Goal: Task Accomplishment & Management: Manage account settings

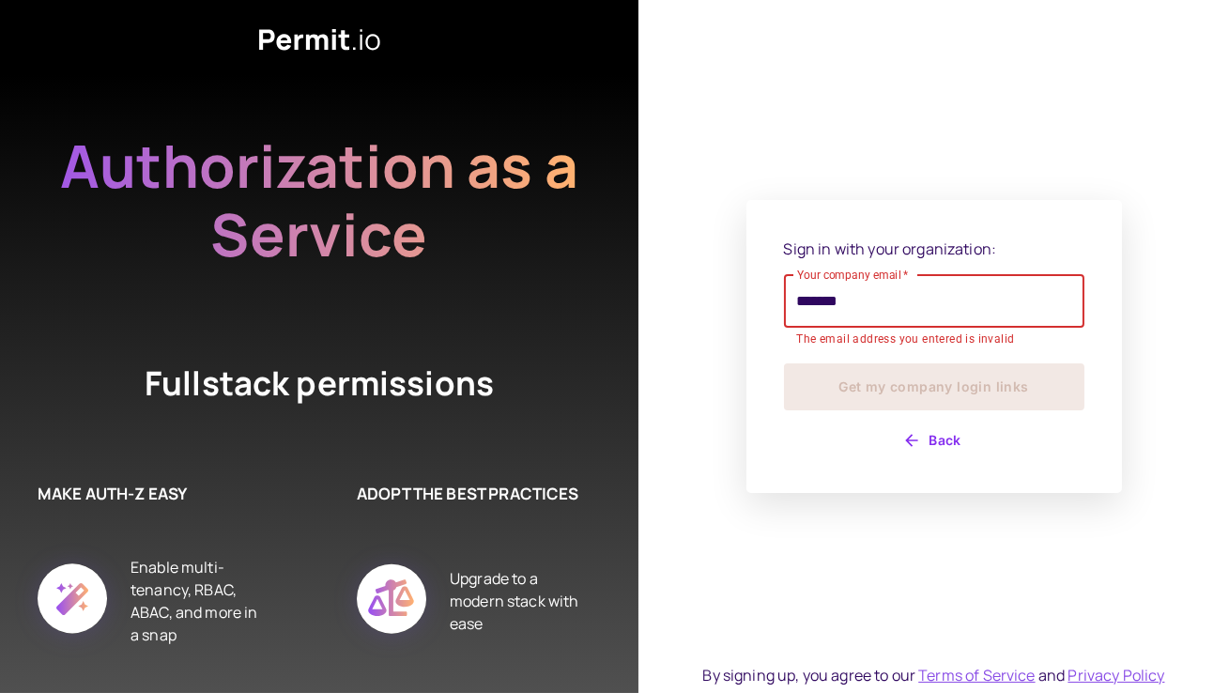
click at [887, 304] on input "*******" at bounding box center [934, 301] width 300 height 53
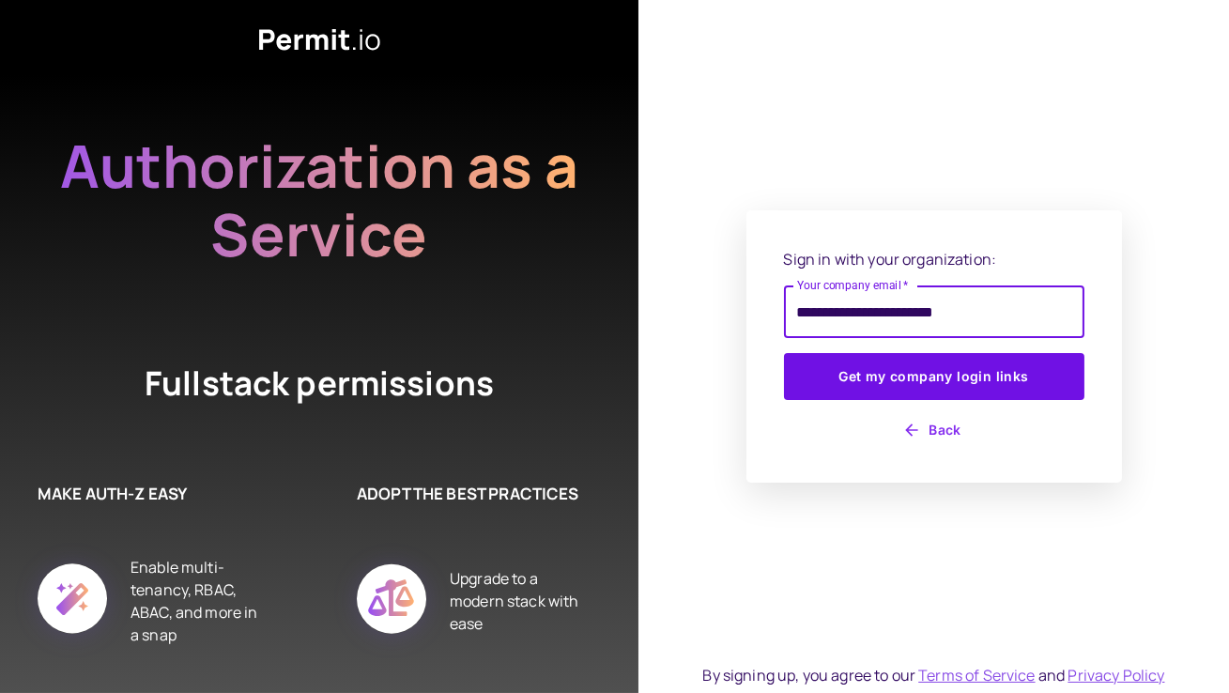
type input "**********"
click at [784, 353] on button "Get my company login links" at bounding box center [934, 376] width 300 height 47
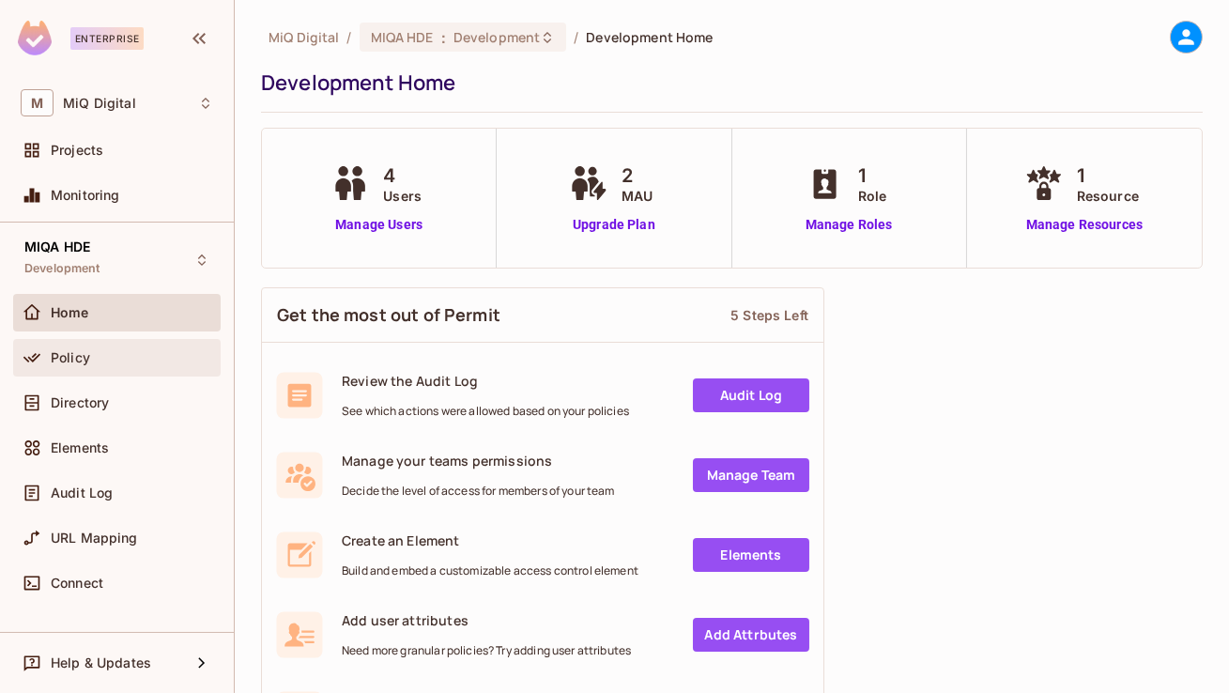
click at [84, 368] on div "Policy" at bounding box center [116, 358] width 207 height 38
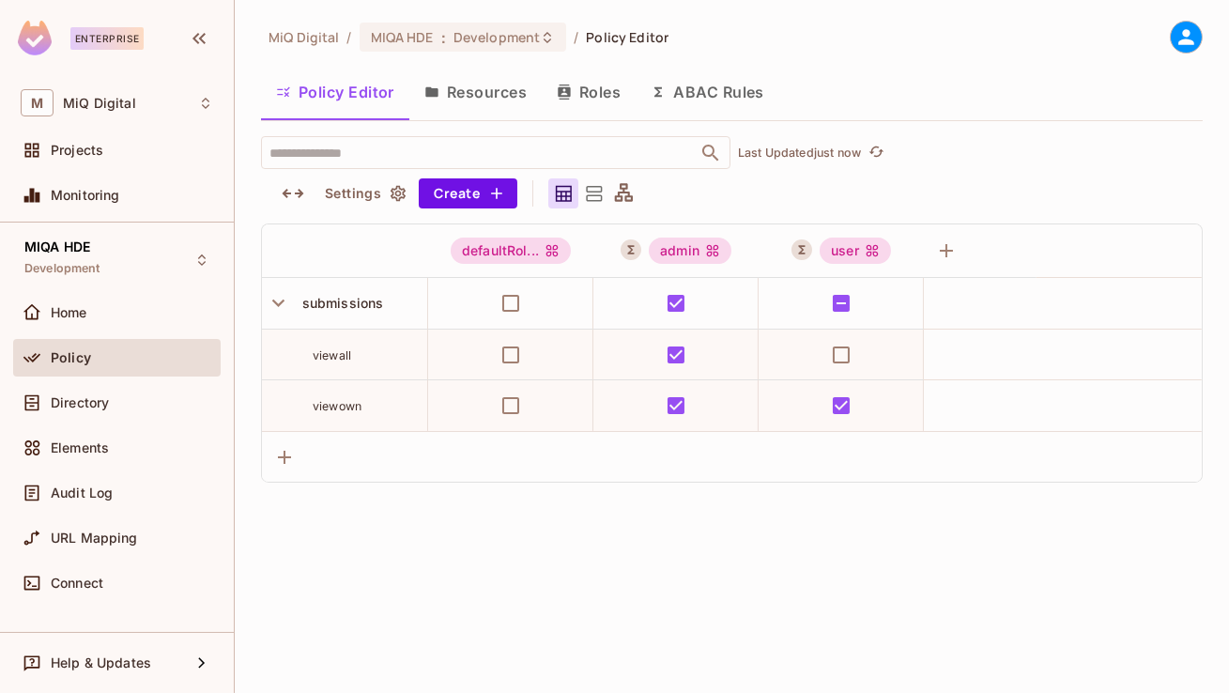
click at [728, 92] on button "ABAC Rules" at bounding box center [708, 92] width 144 height 47
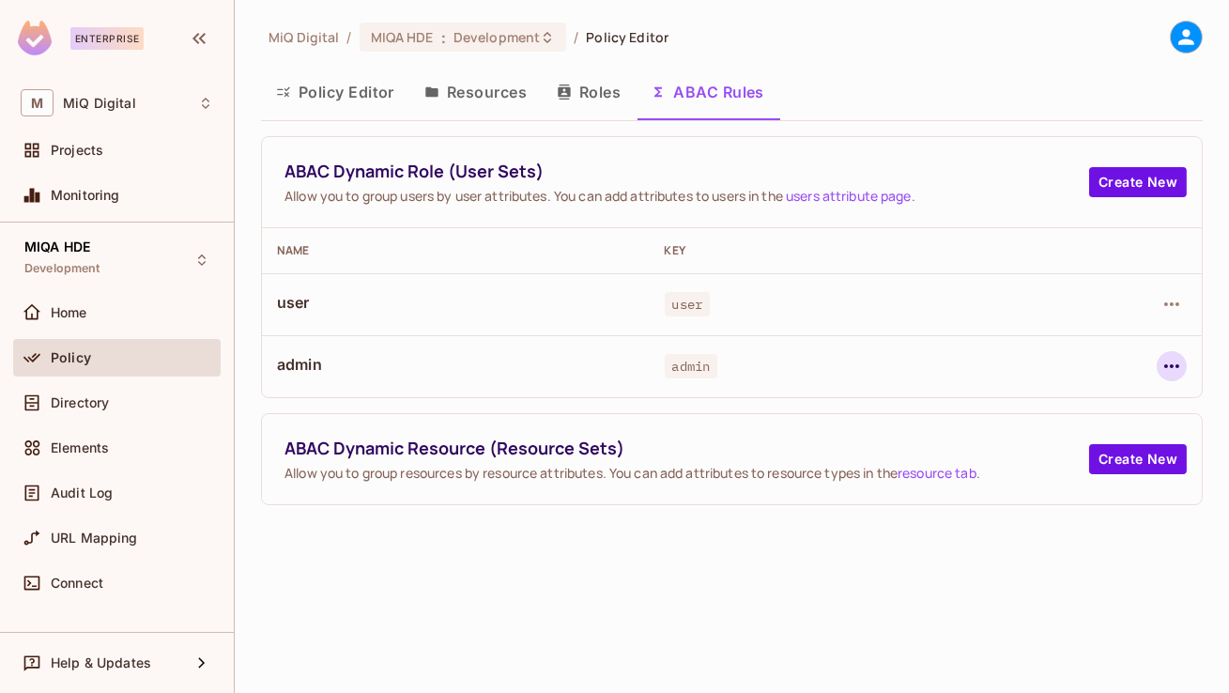
click at [1175, 368] on icon "button" at bounding box center [1171, 366] width 23 height 23
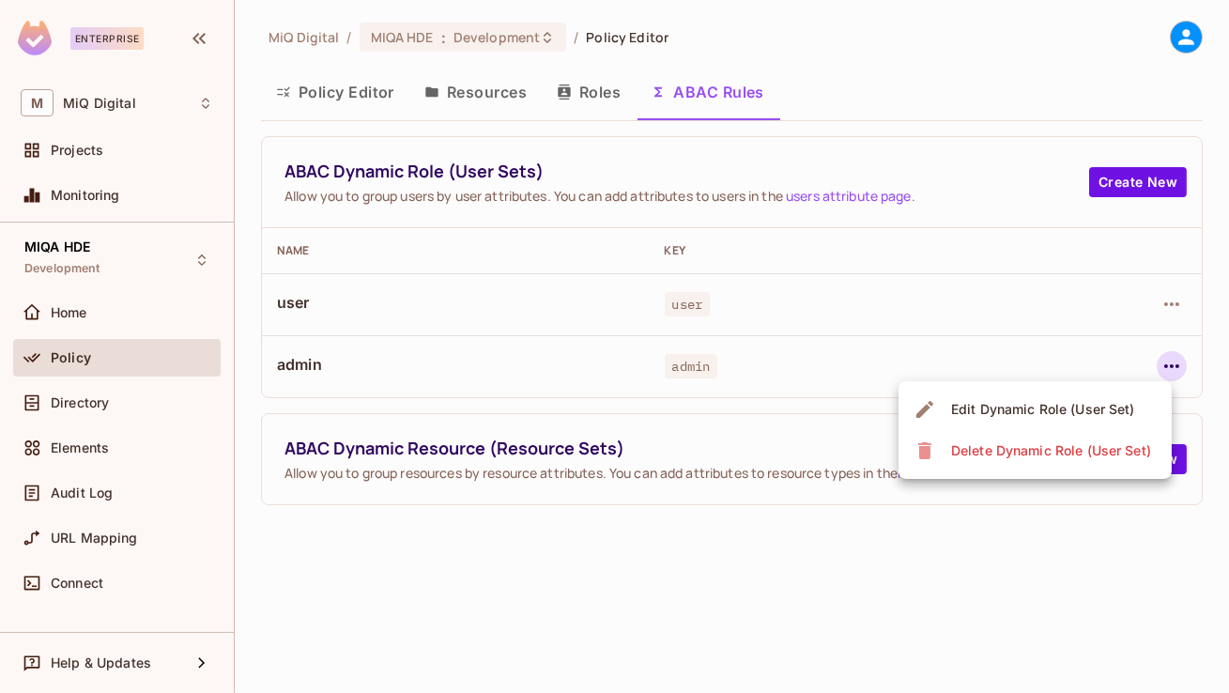
click at [1084, 400] on div "Edit Dynamic Role (User Set)" at bounding box center [1043, 409] width 184 height 19
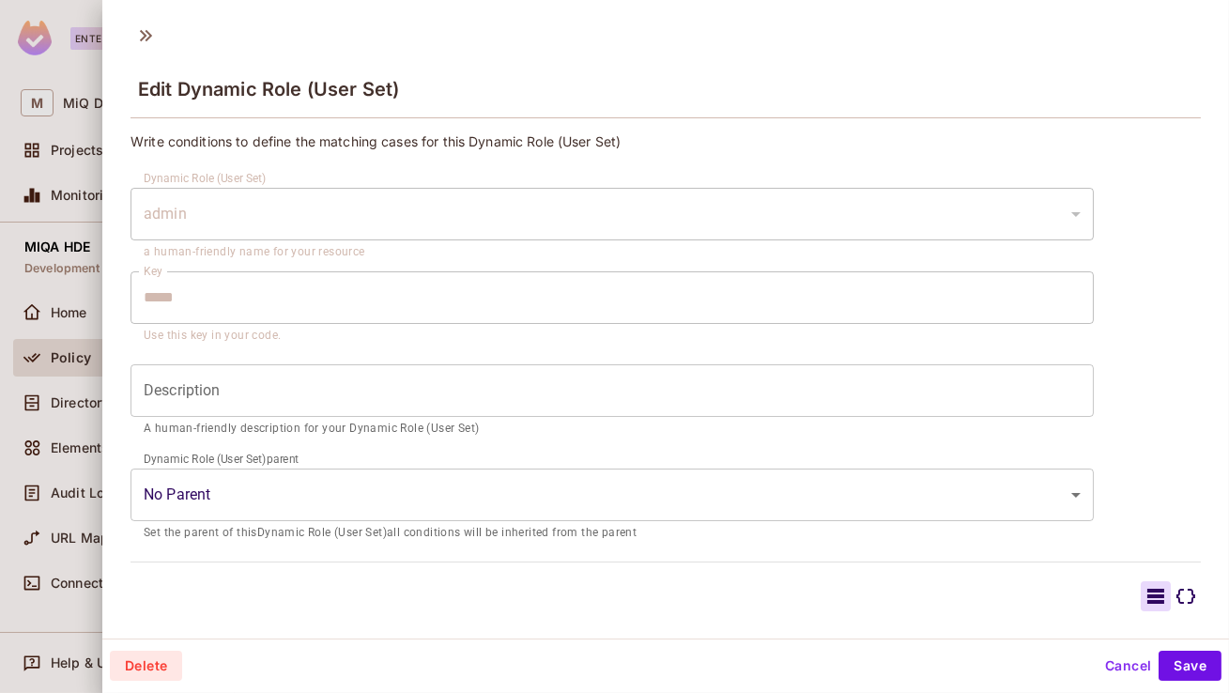
scroll to position [192, 0]
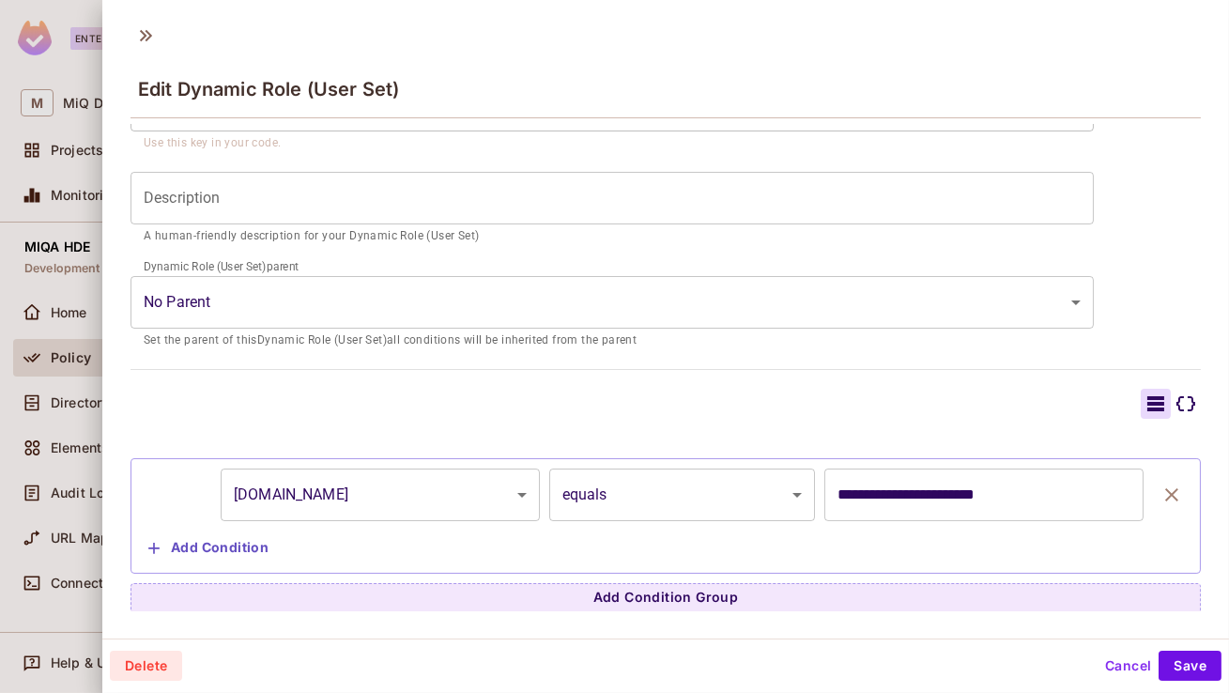
click at [35, 358] on div at bounding box center [614, 346] width 1229 height 693
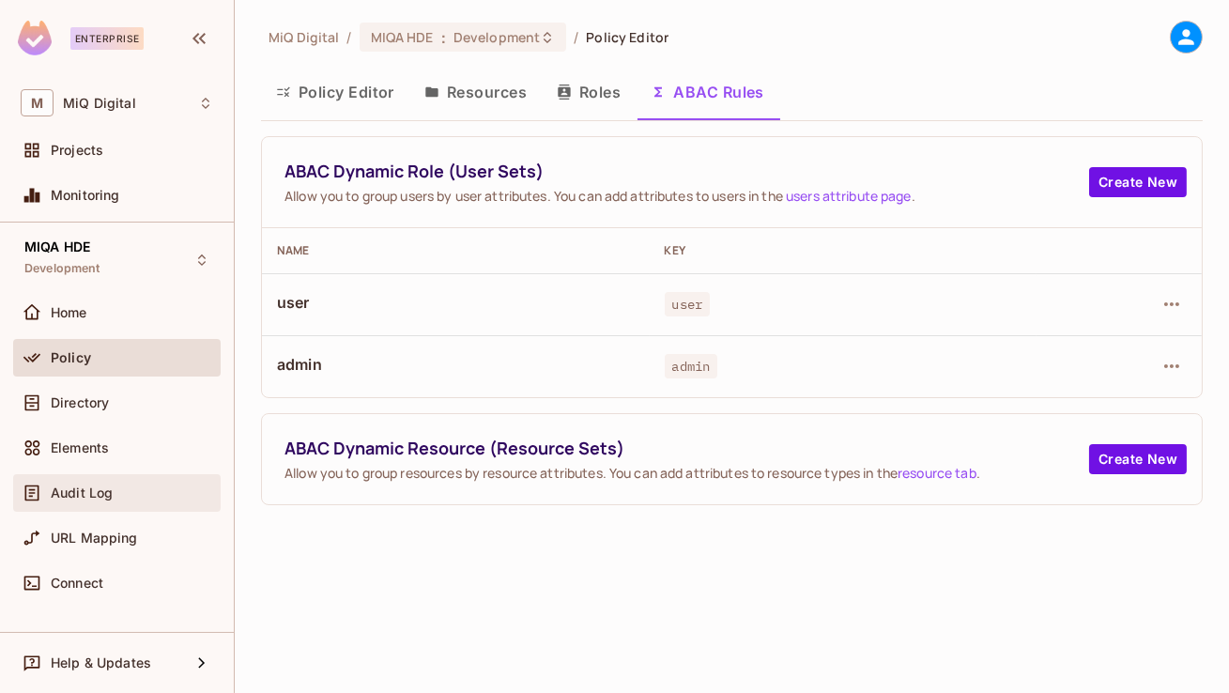
click at [69, 494] on span "Audit Log" at bounding box center [82, 492] width 62 height 15
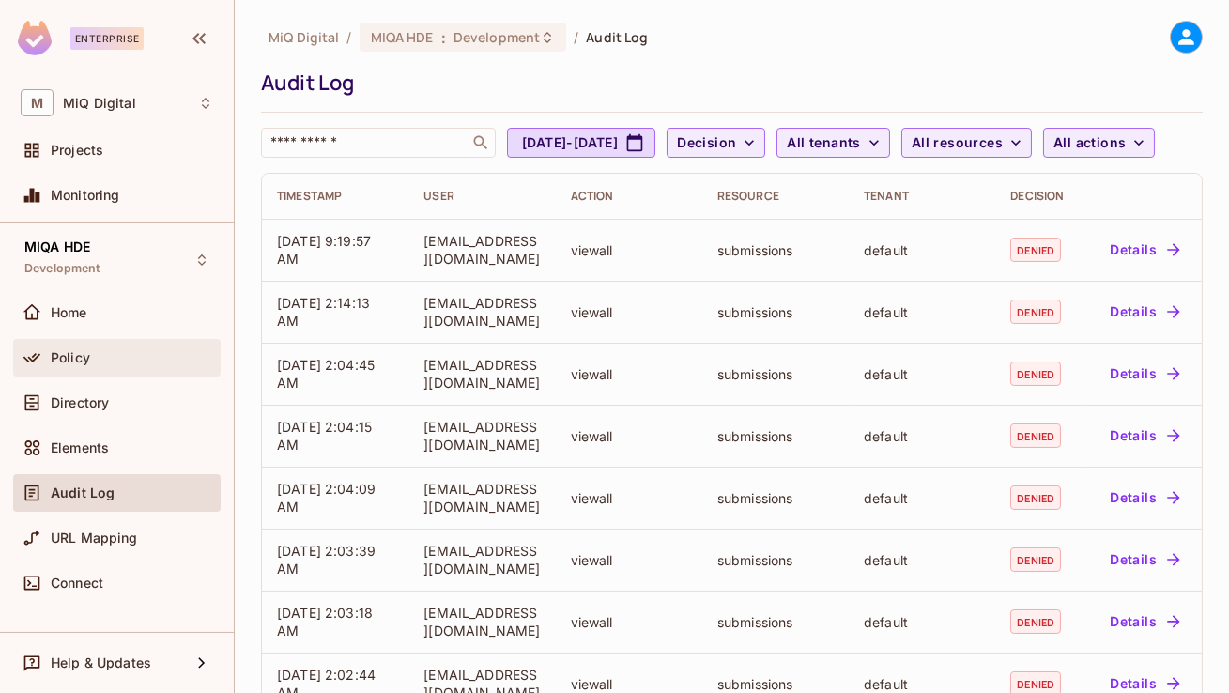
click at [89, 358] on span "Policy" at bounding box center [70, 357] width 39 height 15
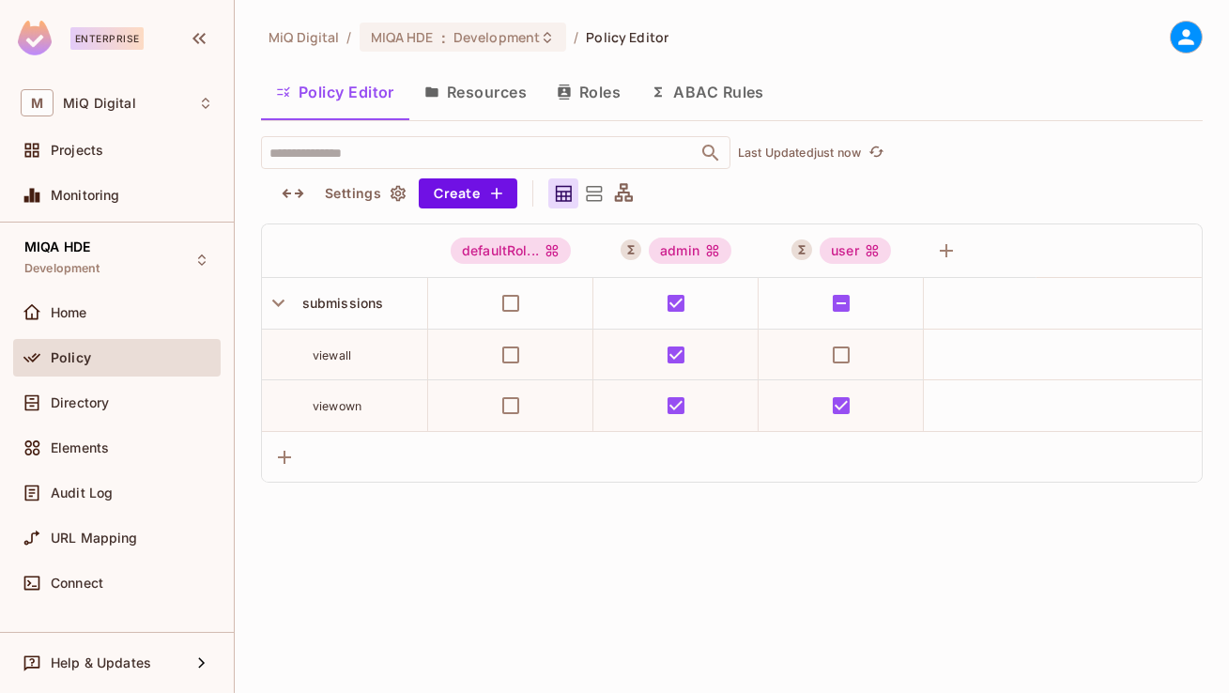
click at [730, 93] on button "ABAC Rules" at bounding box center [708, 92] width 144 height 47
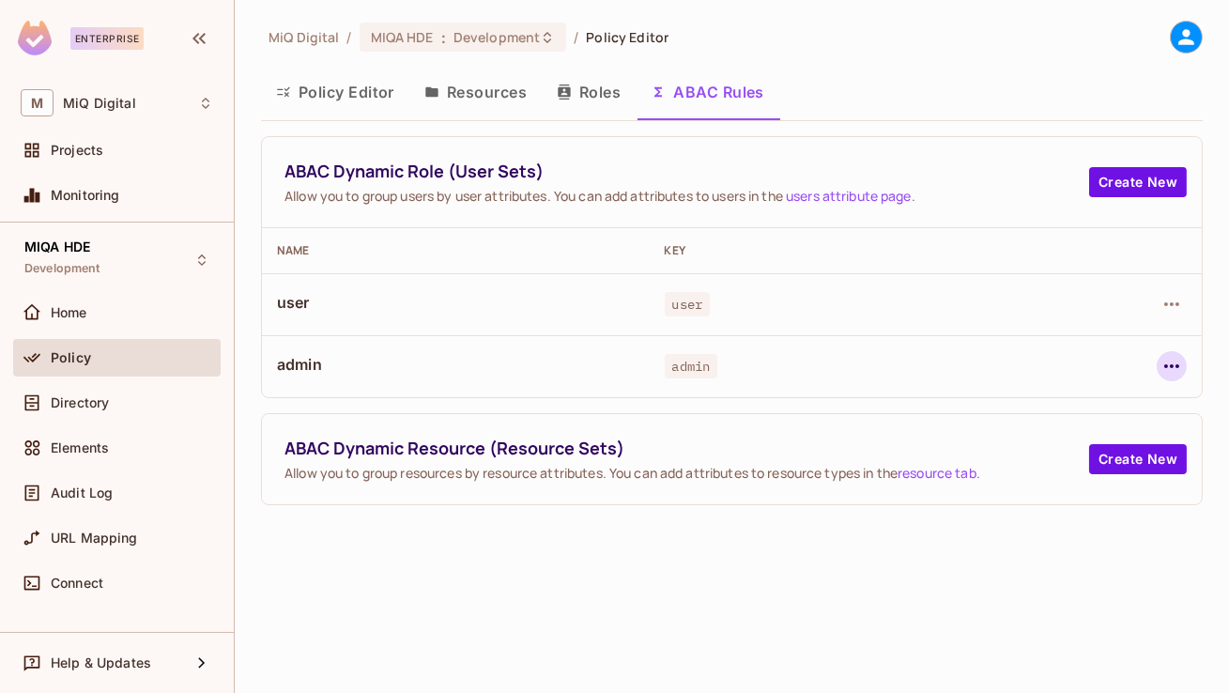
click at [1164, 366] on icon "button" at bounding box center [1171, 366] width 23 height 23
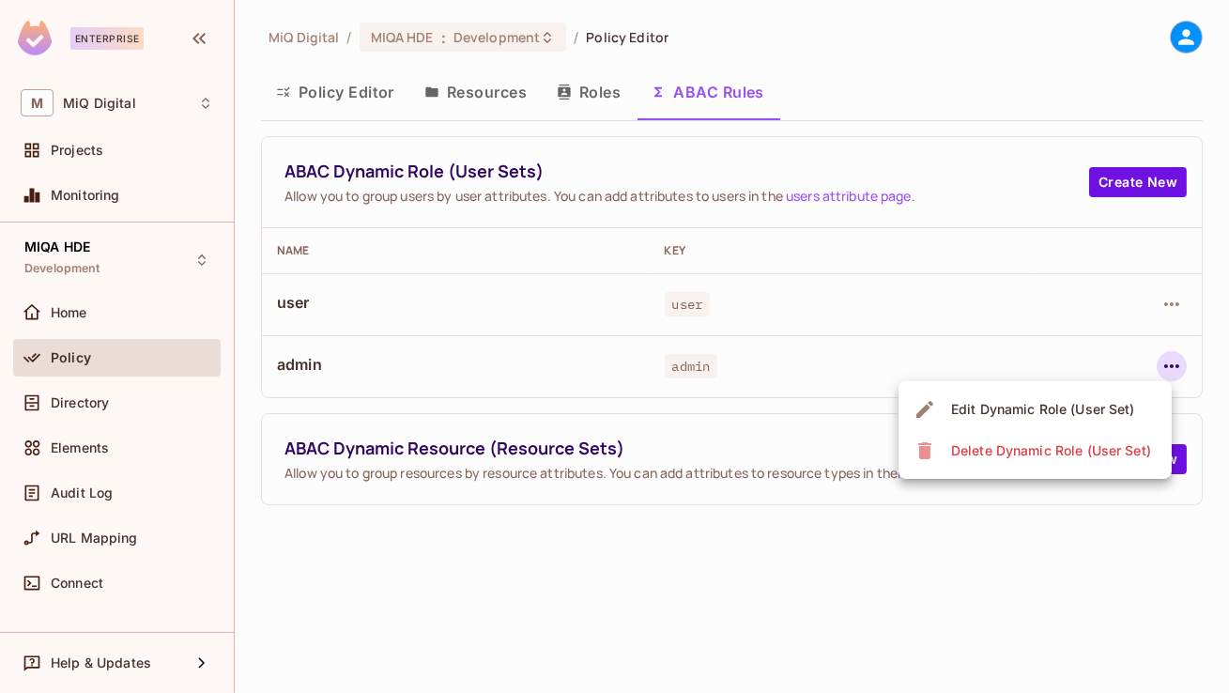
click at [1063, 407] on div "Edit Dynamic Role (User Set)" at bounding box center [1043, 409] width 184 height 19
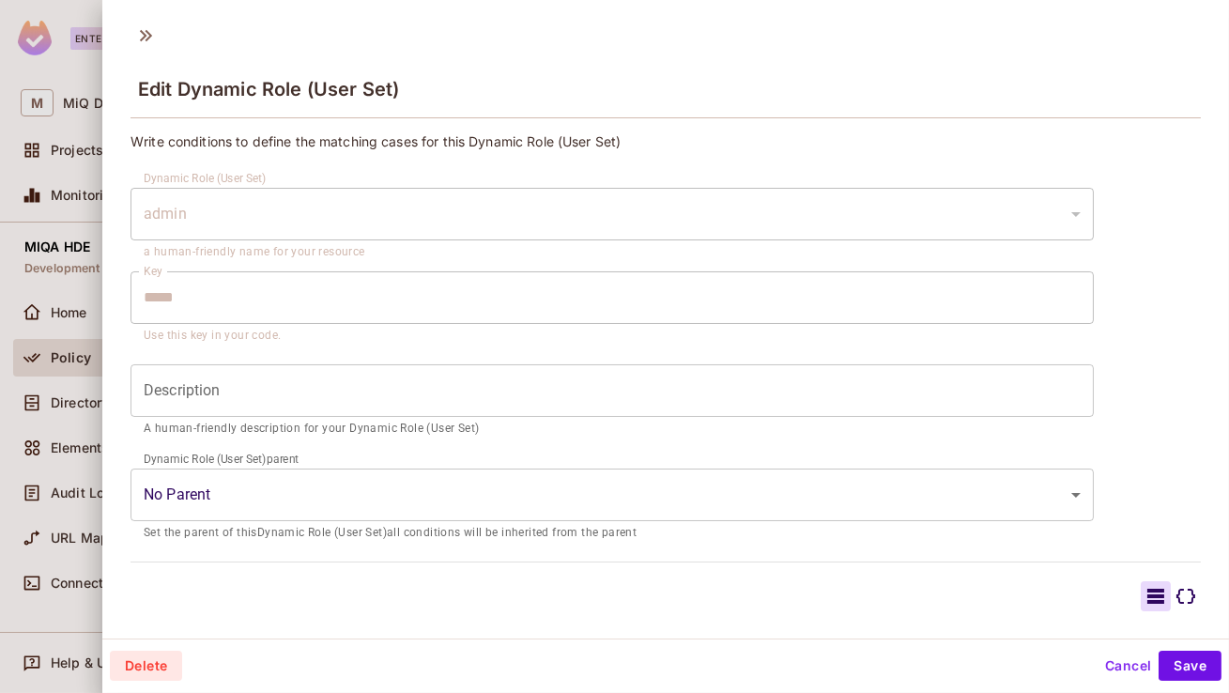
scroll to position [192, 0]
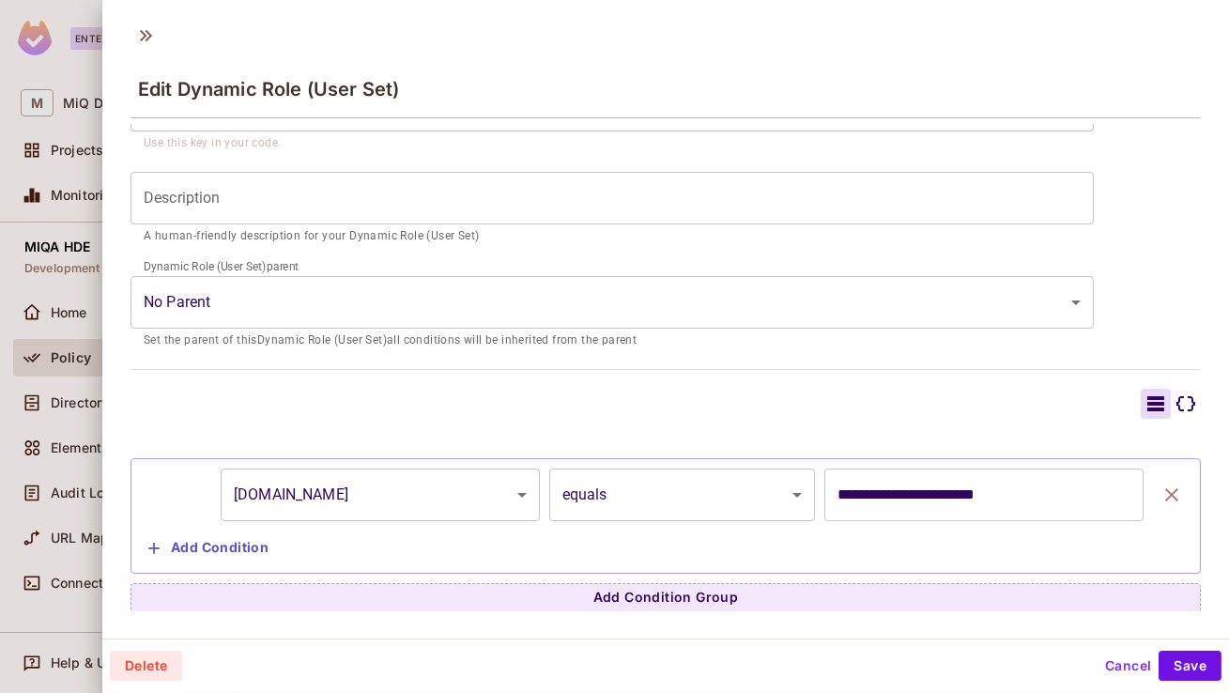
click at [902, 494] on input "**********" at bounding box center [983, 494] width 319 height 53
type input "**********"
click at [1209, 672] on button "Save" at bounding box center [1190, 666] width 63 height 30
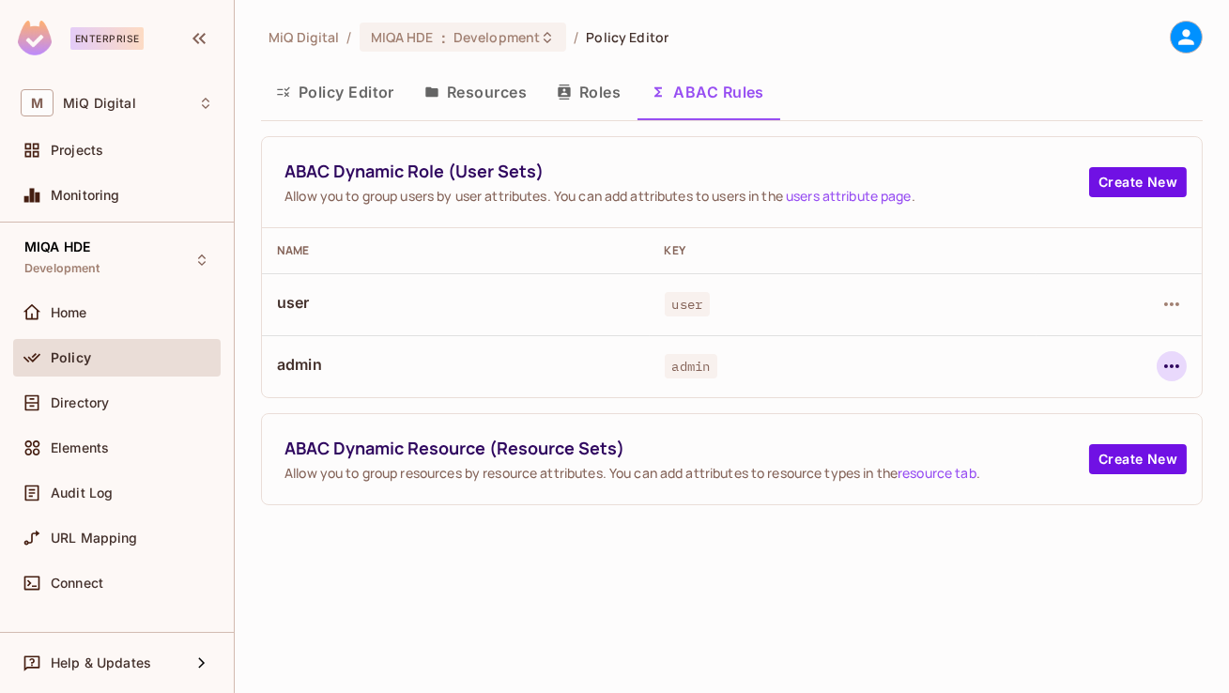
click at [1171, 371] on icon "button" at bounding box center [1171, 366] width 23 height 23
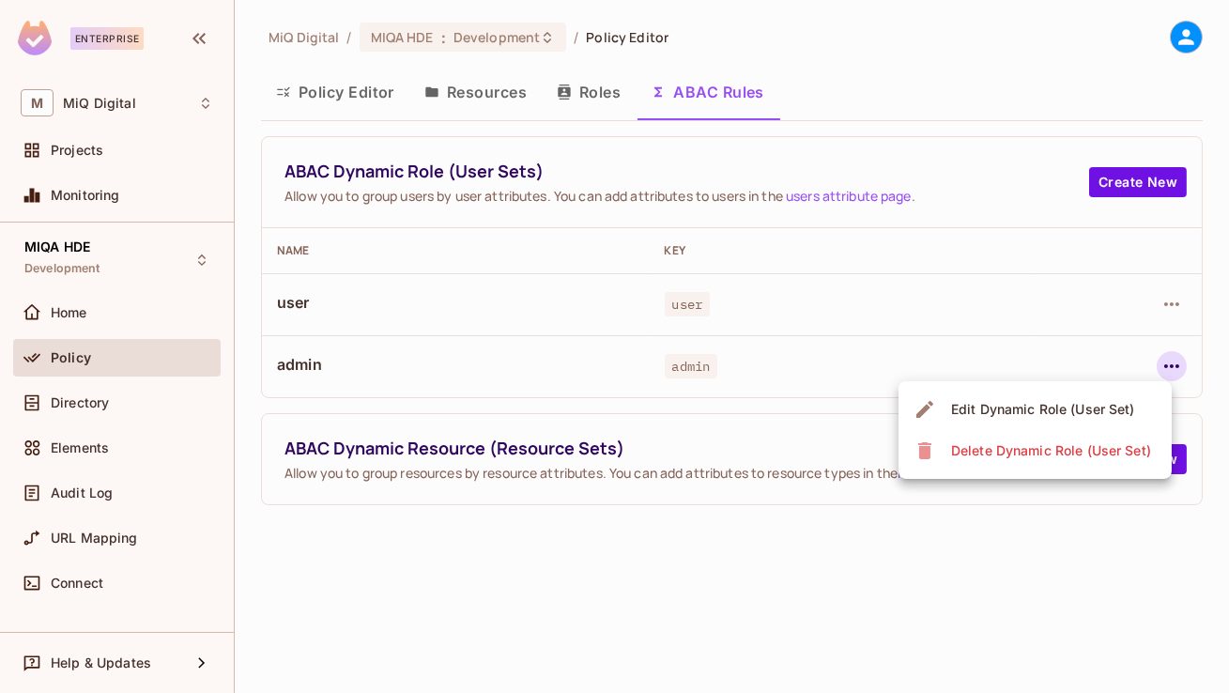
click at [990, 409] on div "Edit Dynamic Role (User Set)" at bounding box center [1043, 409] width 184 height 19
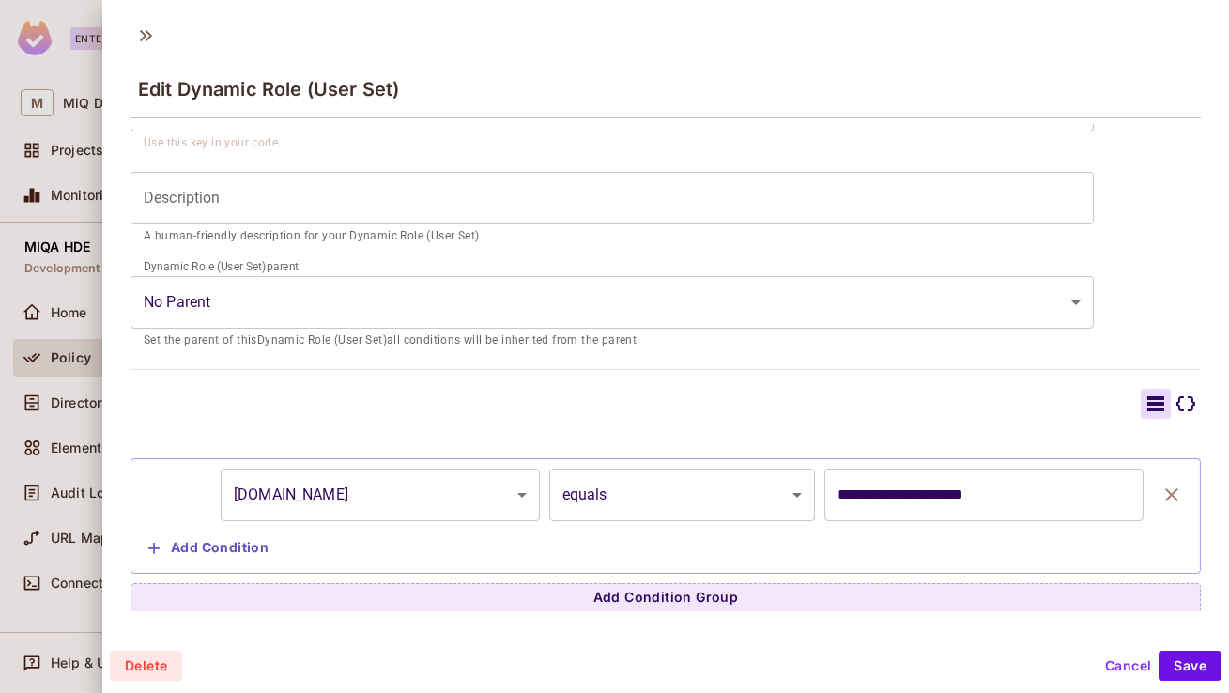
click at [907, 497] on input "**********" at bounding box center [983, 494] width 319 height 53
click at [890, 494] on input "**********" at bounding box center [983, 494] width 319 height 53
type input "**********"
click at [1195, 666] on button "Save" at bounding box center [1190, 666] width 63 height 30
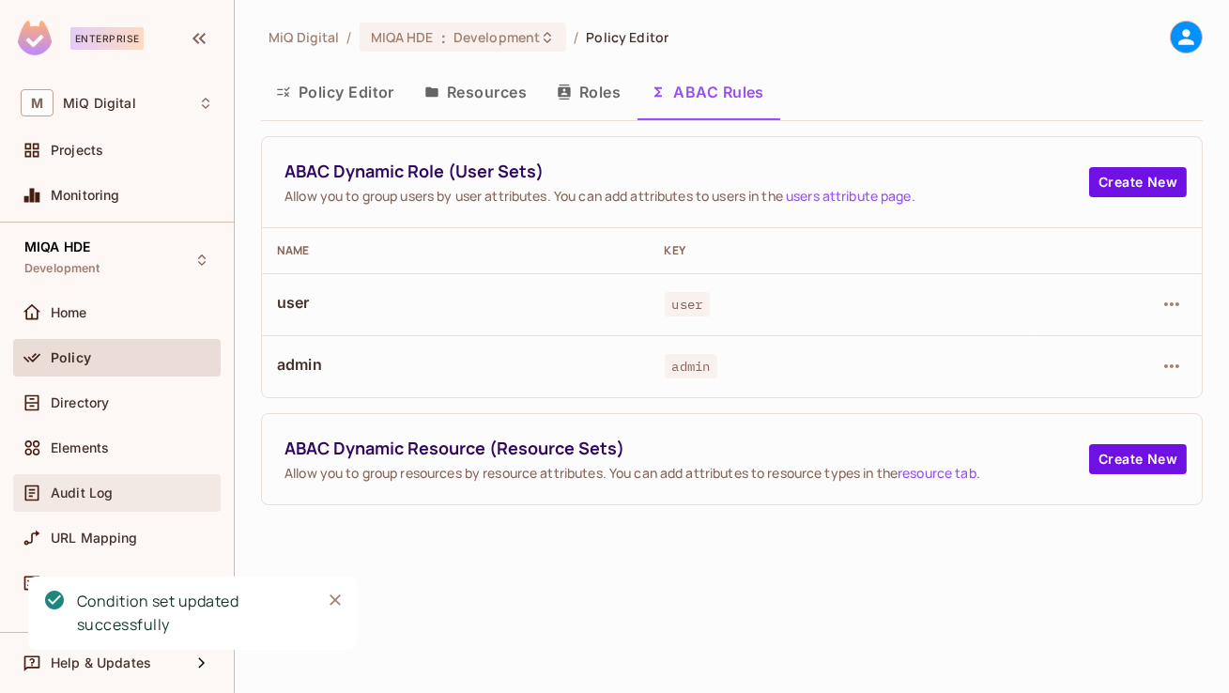
click at [155, 485] on div "Audit Log" at bounding box center [132, 492] width 162 height 15
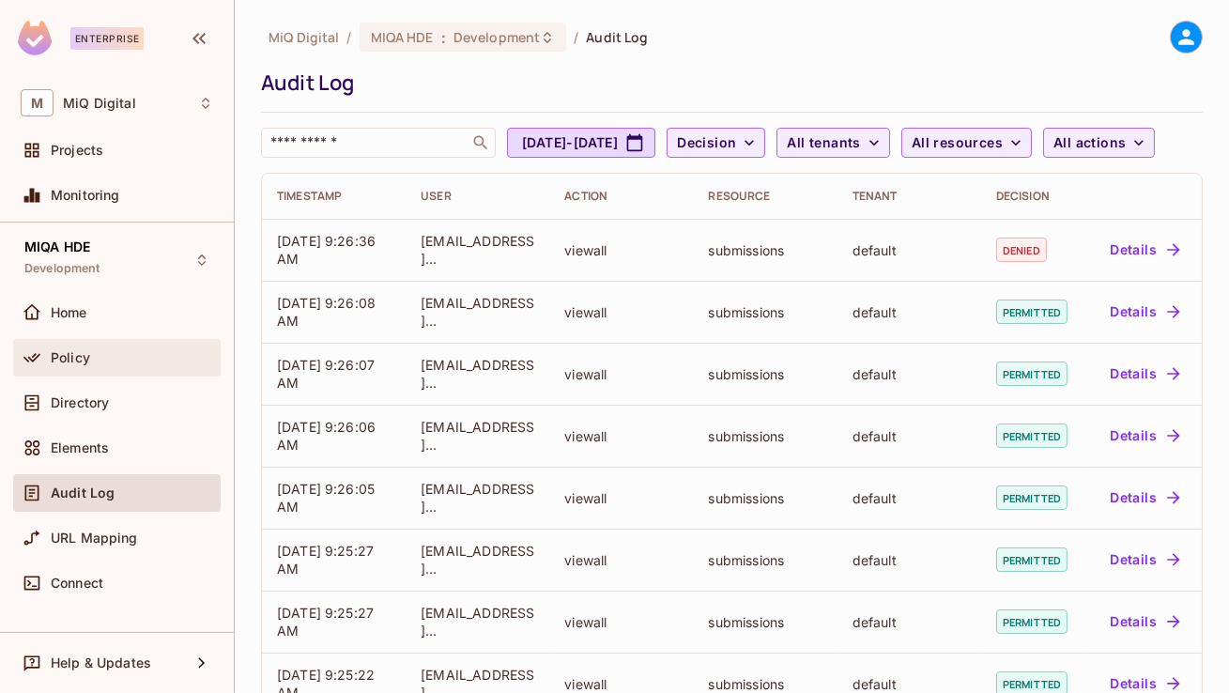
click at [105, 354] on div "Policy" at bounding box center [132, 357] width 162 height 15
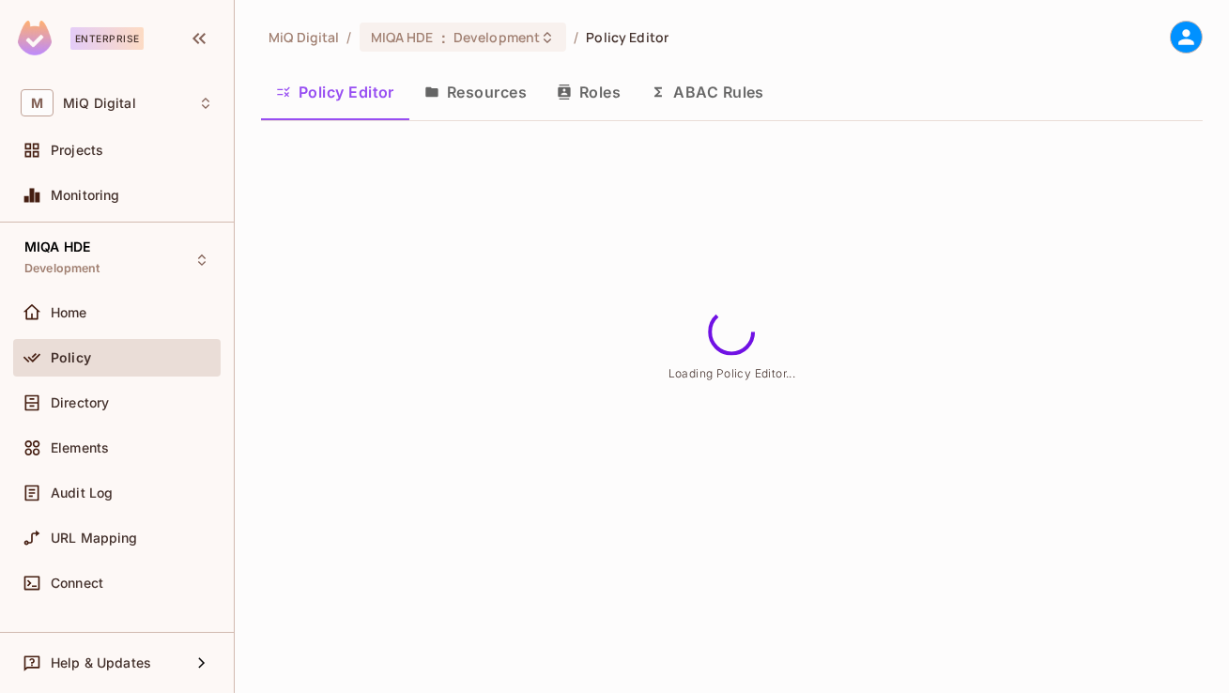
click at [720, 89] on button "ABAC Rules" at bounding box center [708, 92] width 144 height 47
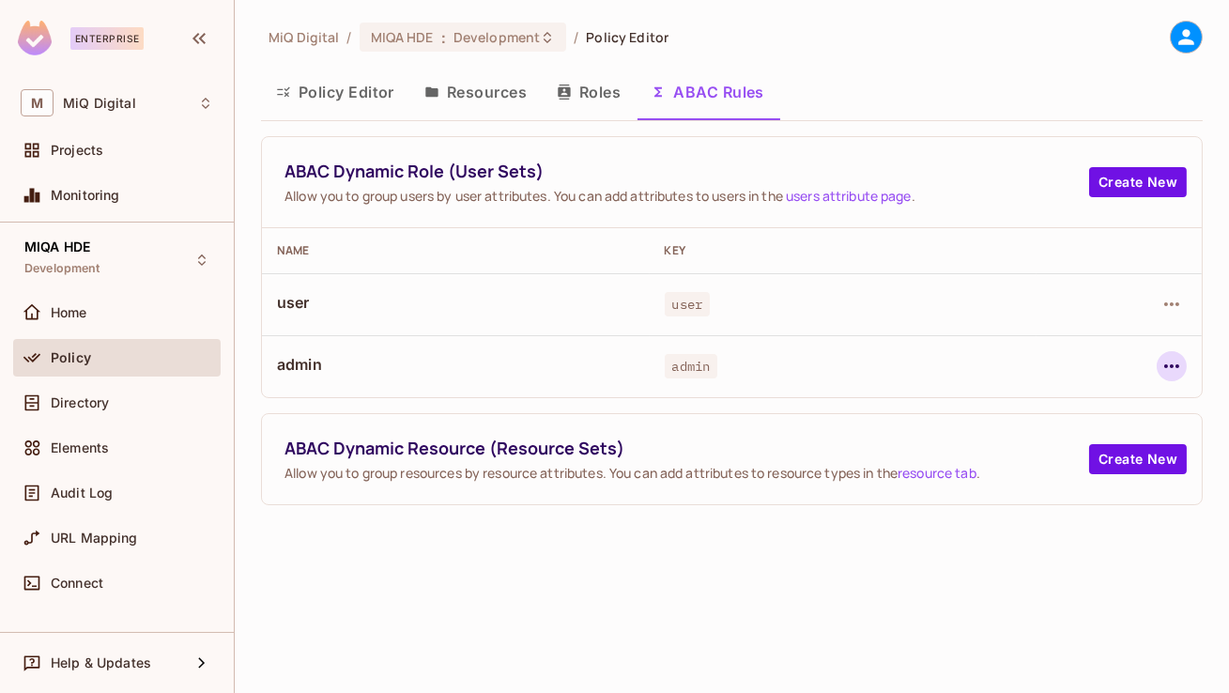
click at [1172, 356] on icon "button" at bounding box center [1171, 366] width 23 height 23
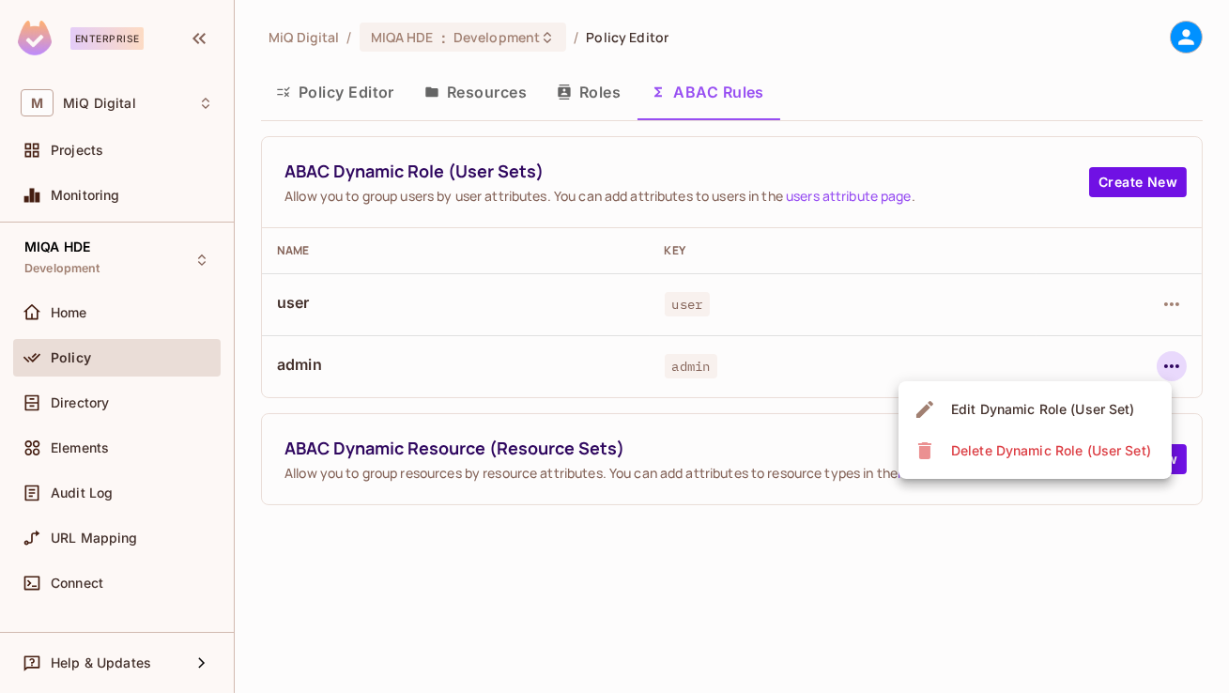
click at [1082, 401] on div "Edit Dynamic Role (User Set)" at bounding box center [1043, 409] width 184 height 19
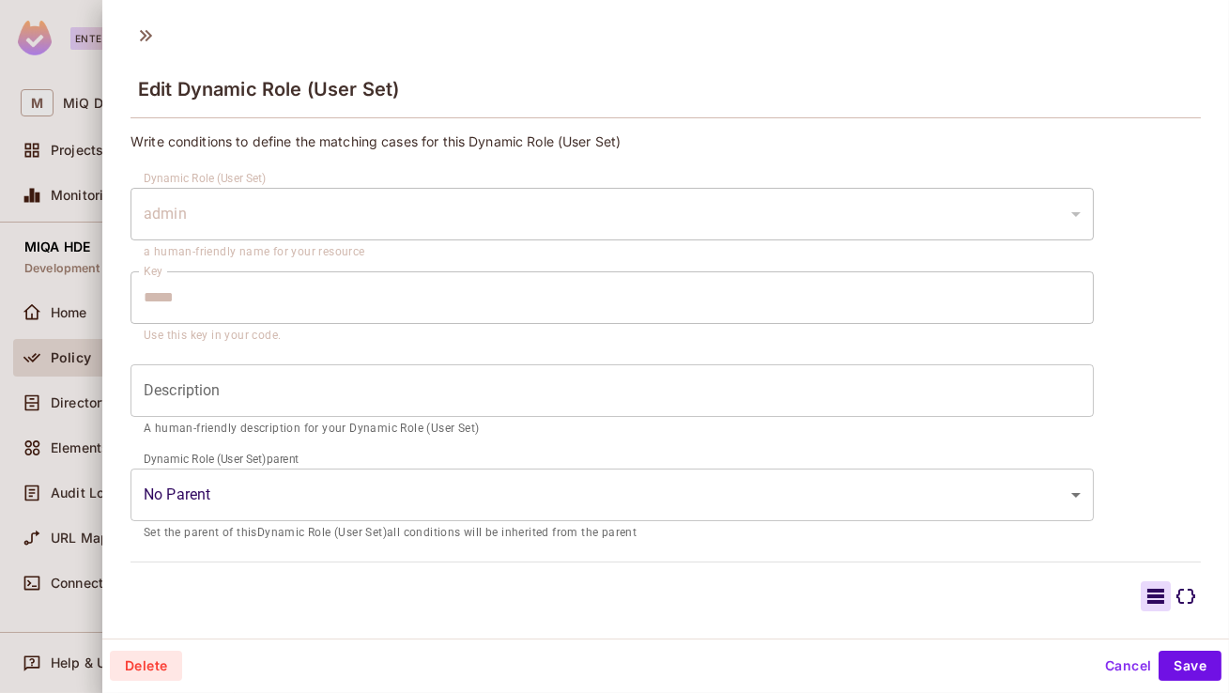
scroll to position [192, 0]
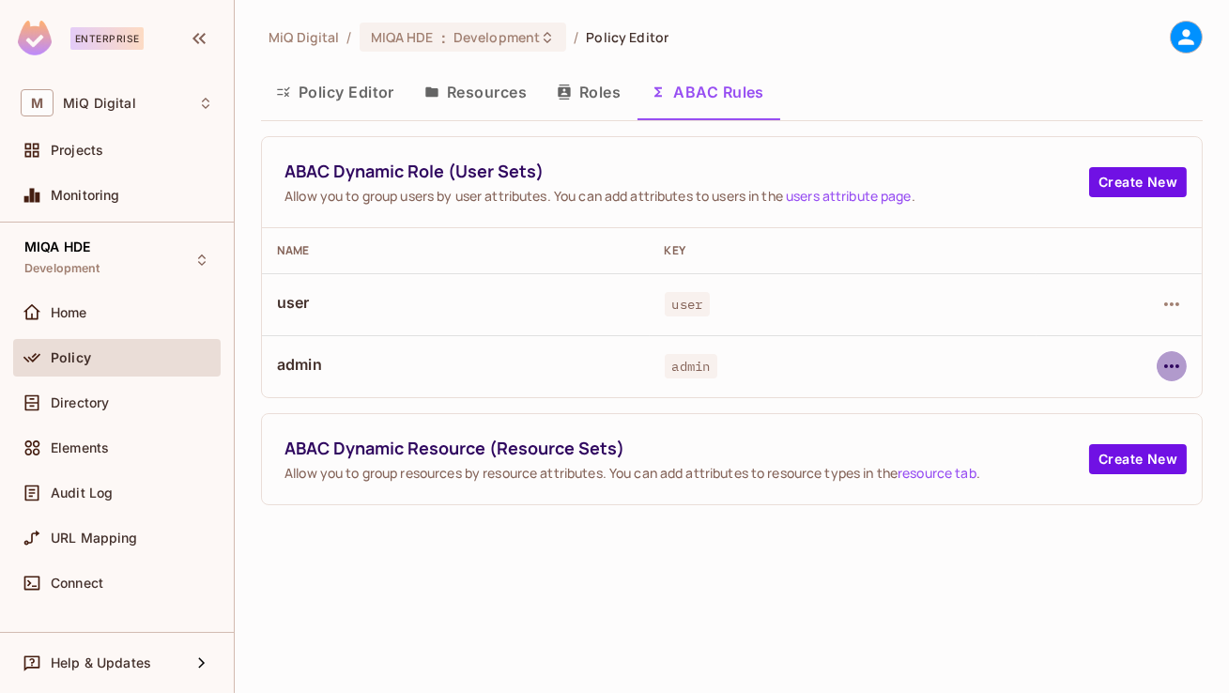
click at [1160, 374] on icon "button" at bounding box center [1171, 366] width 23 height 23
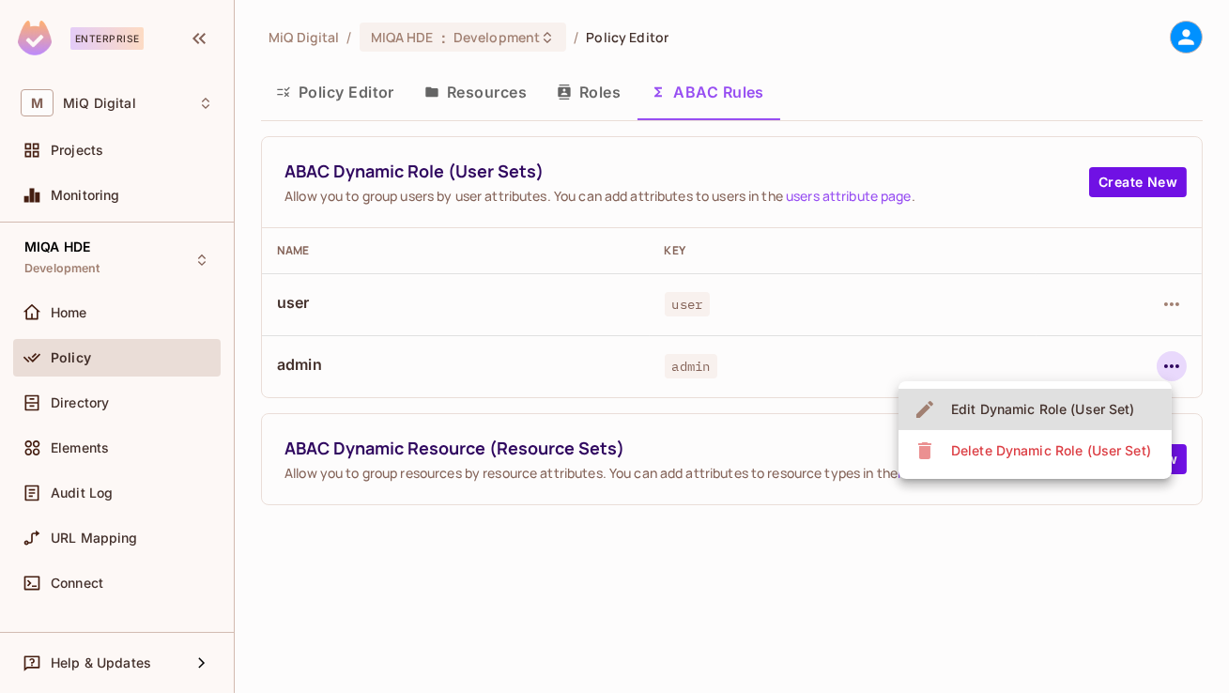
click at [953, 407] on div "Edit Dynamic Role (User Set)" at bounding box center [1043, 409] width 184 height 19
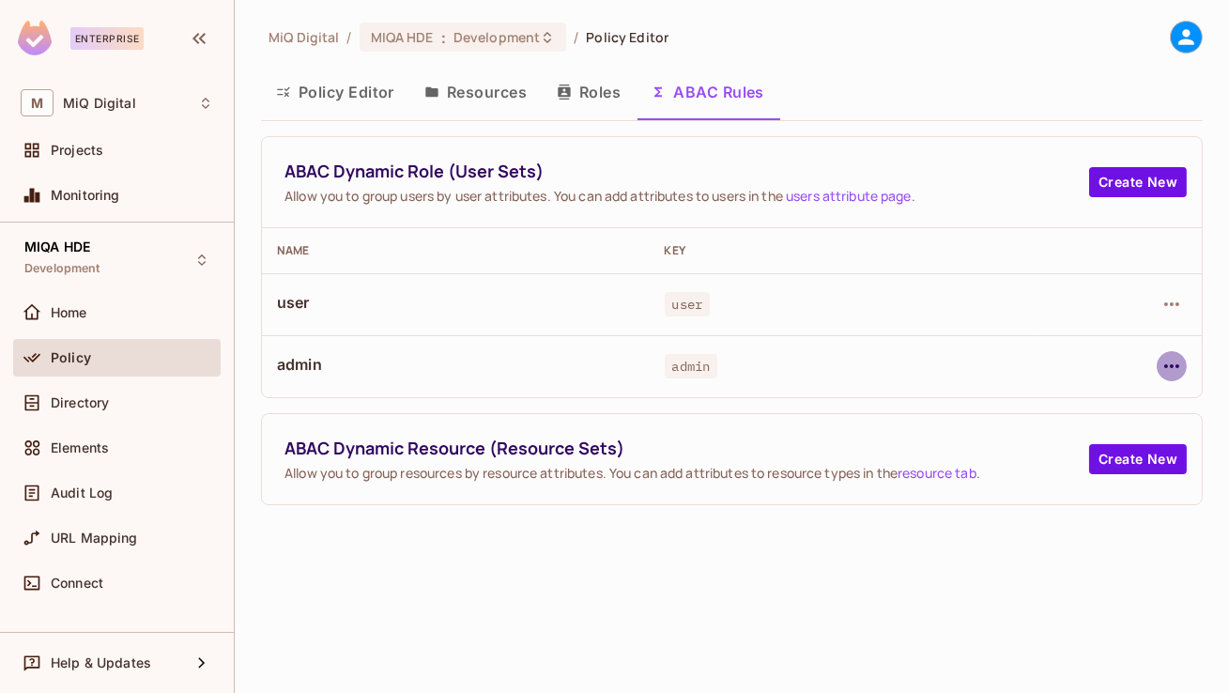
click at [1166, 374] on icon "button" at bounding box center [1171, 366] width 23 height 23
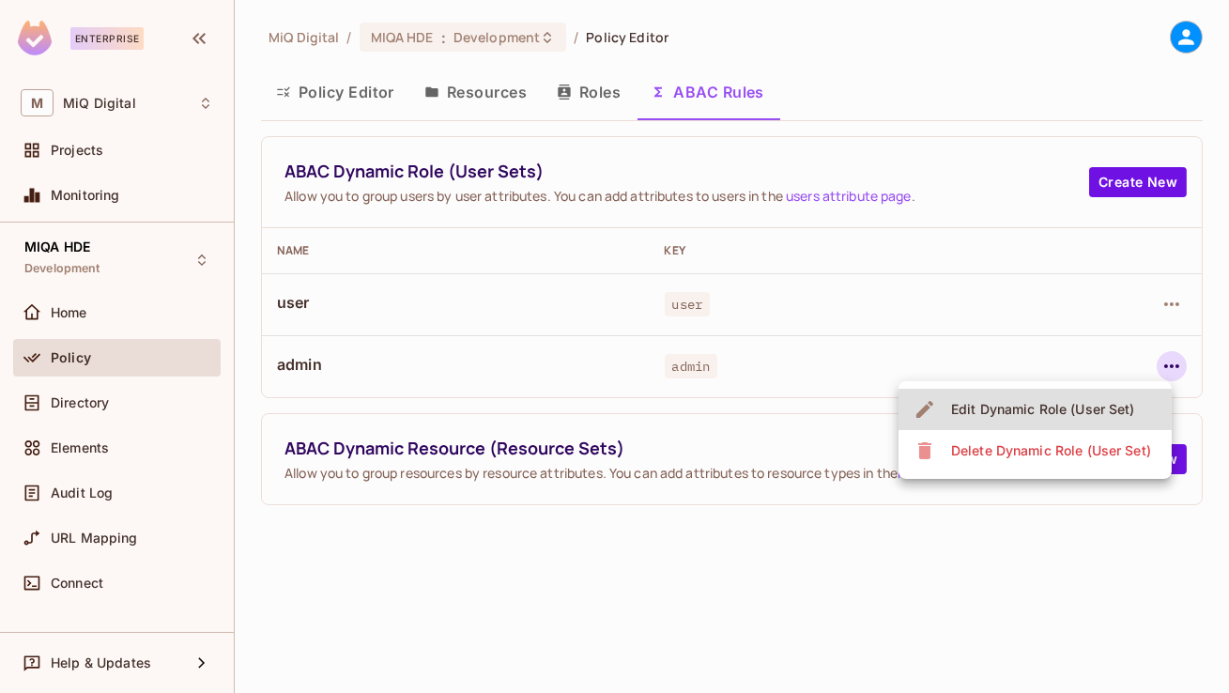
click at [1043, 413] on div "Edit Dynamic Role (User Set)" at bounding box center [1043, 409] width 184 height 19
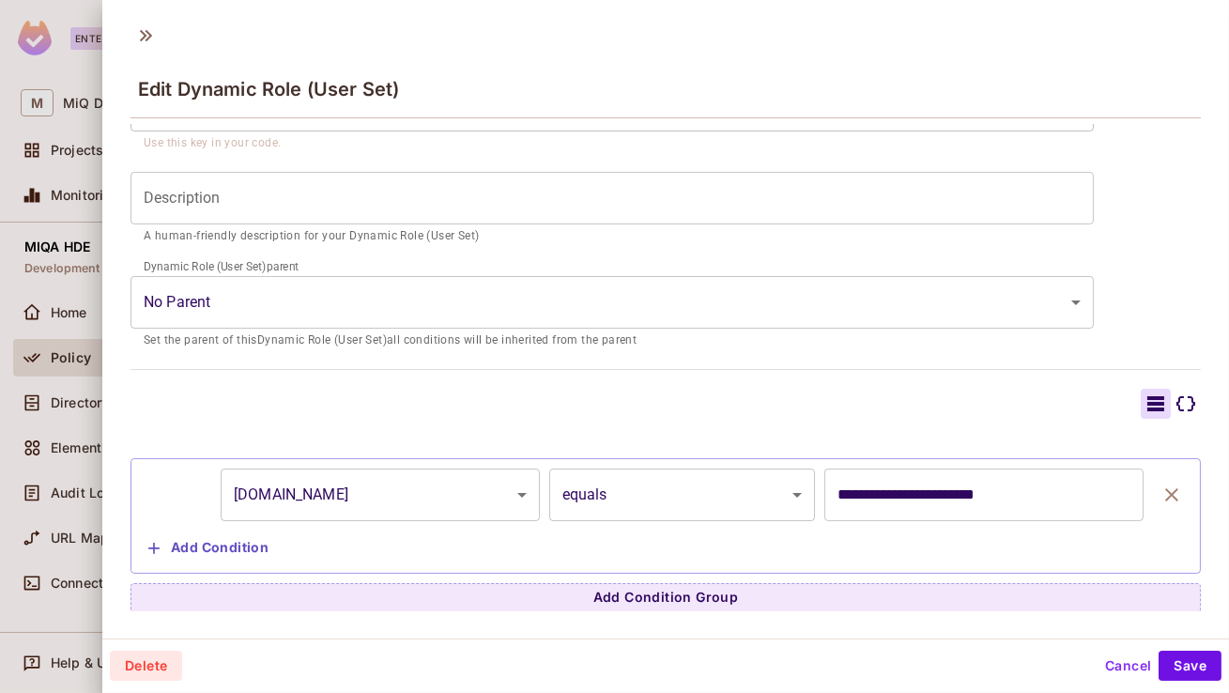
scroll to position [3, 0]
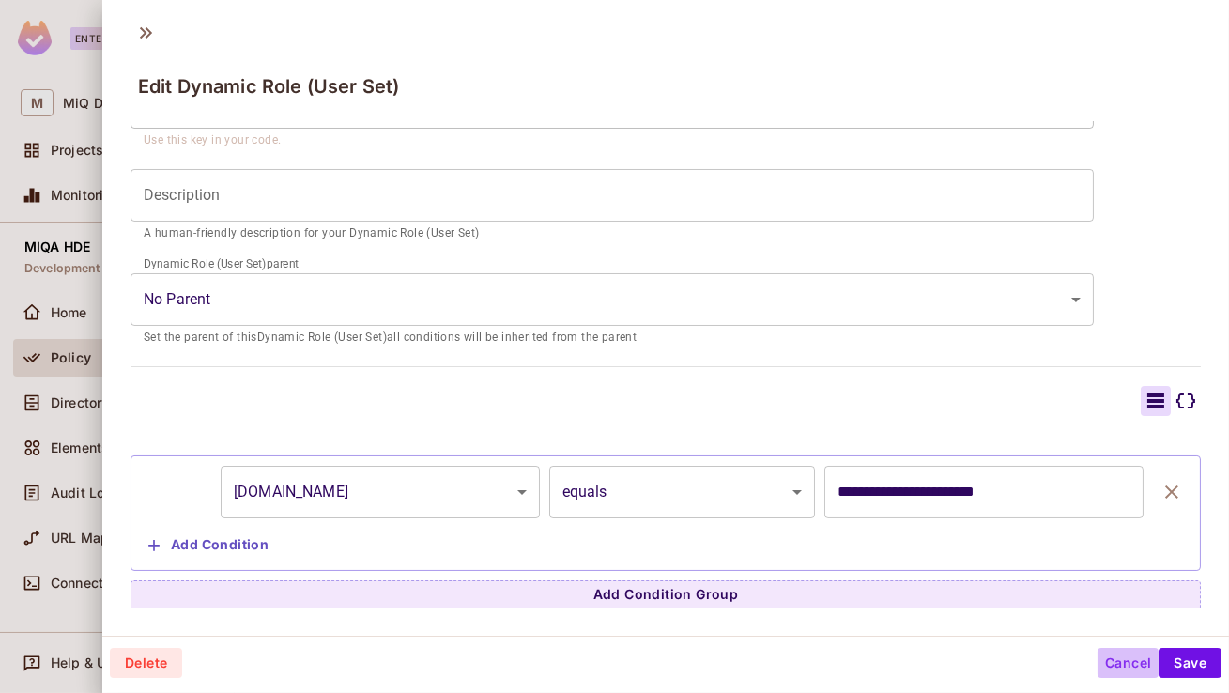
click at [1126, 659] on button "Cancel" at bounding box center [1128, 663] width 61 height 30
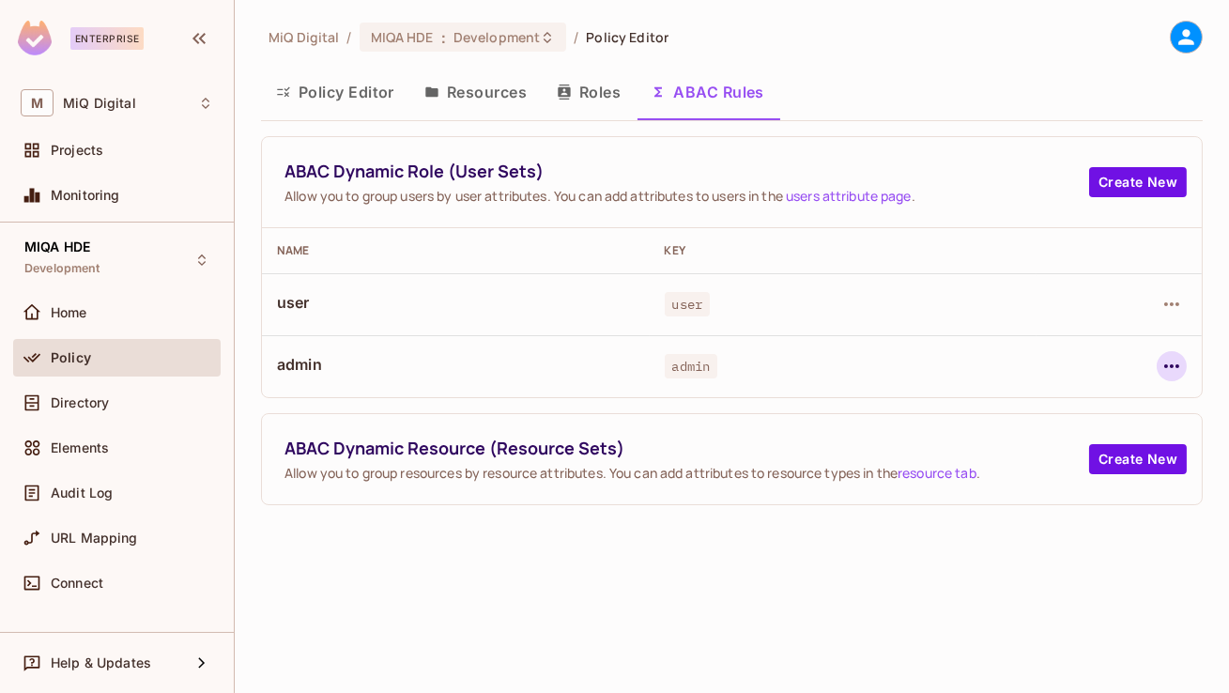
click at [1170, 361] on icon "button" at bounding box center [1171, 366] width 23 height 23
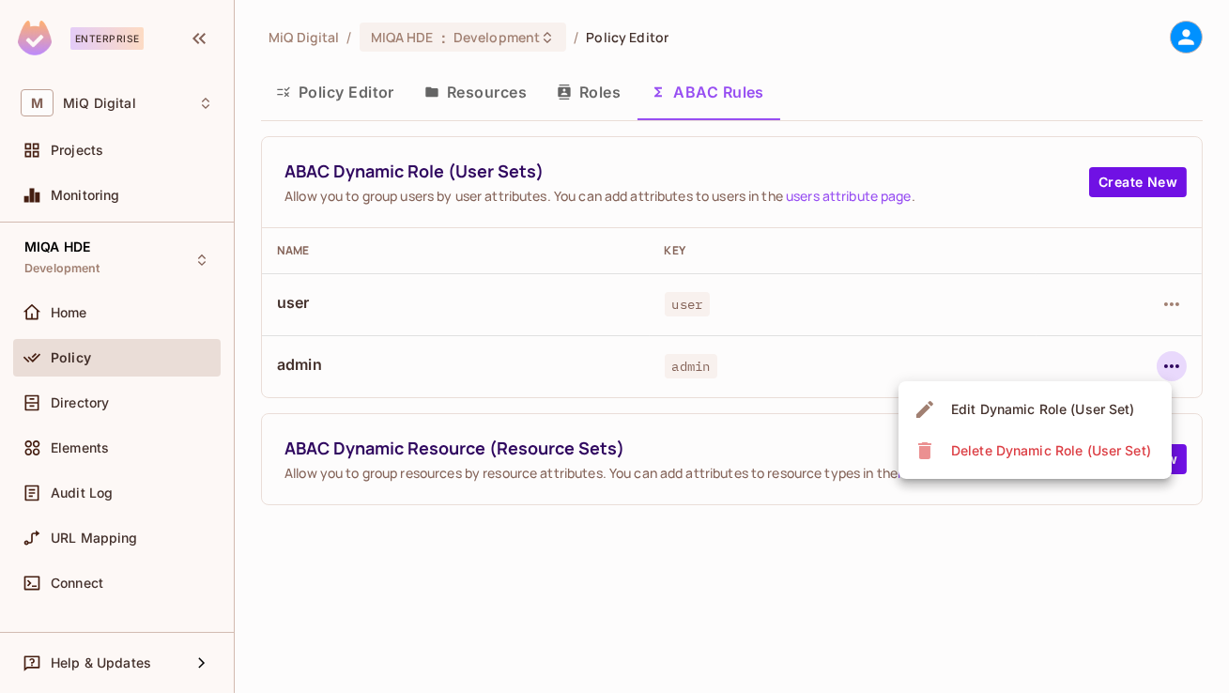
click at [1034, 412] on div "Edit Dynamic Role (User Set)" at bounding box center [1043, 409] width 184 height 19
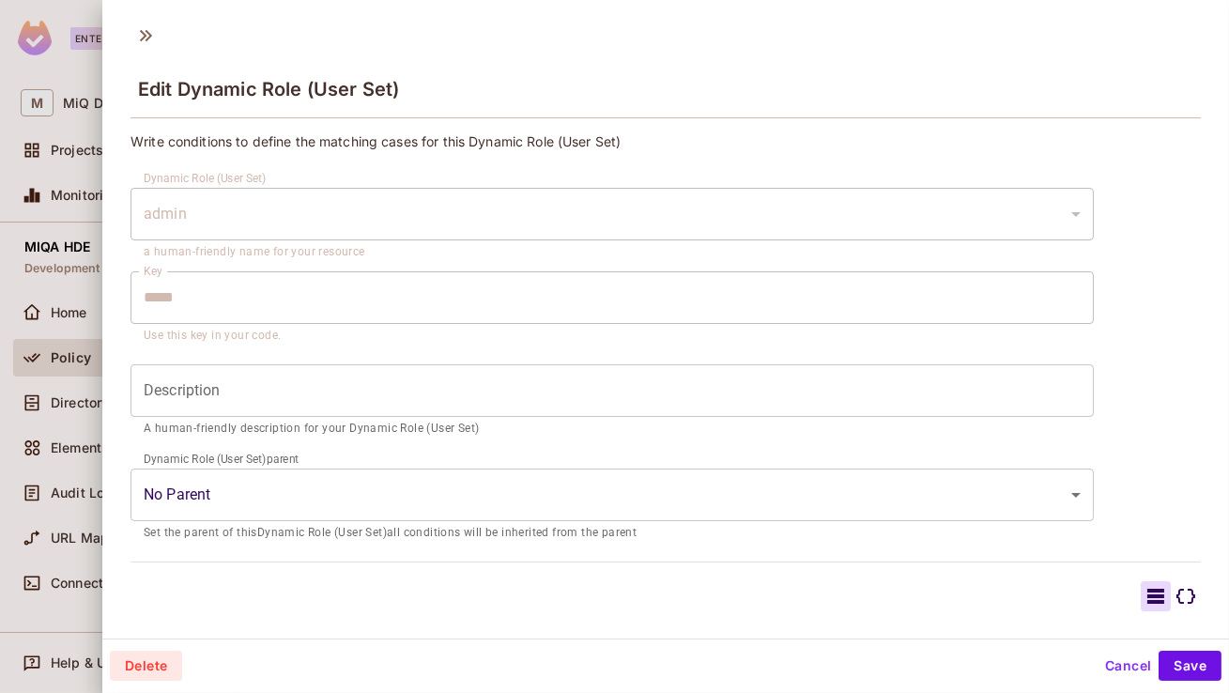
scroll to position [192, 0]
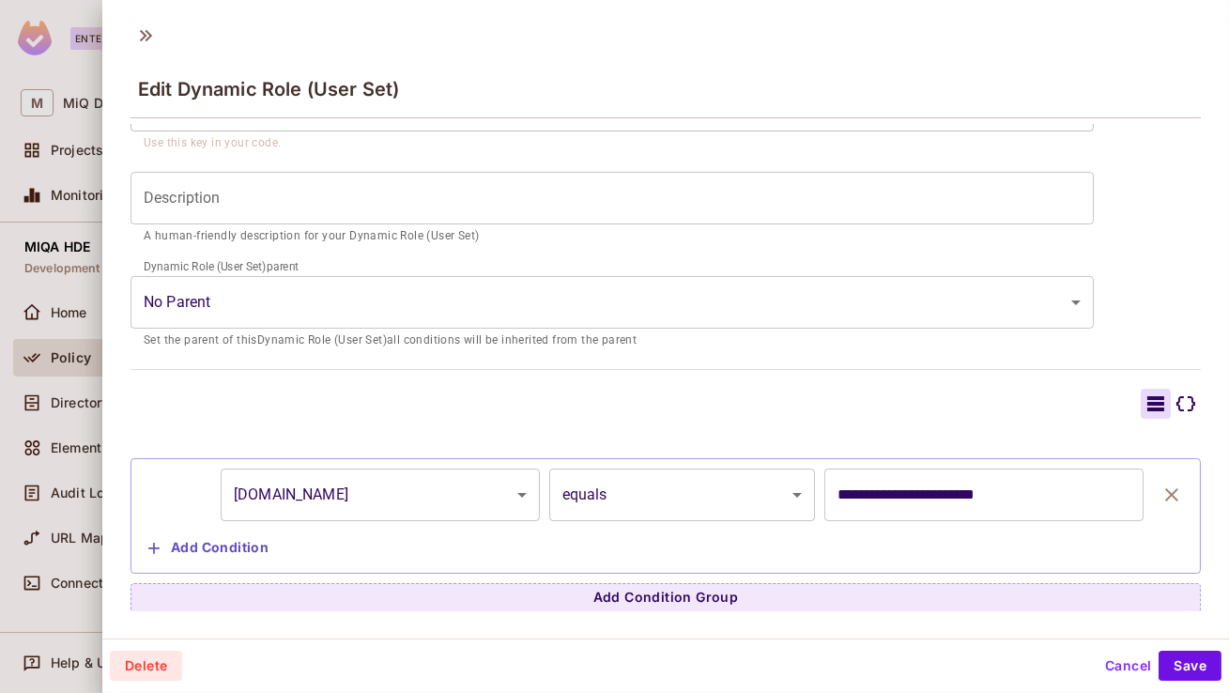
click at [878, 494] on input "**********" at bounding box center [983, 494] width 319 height 53
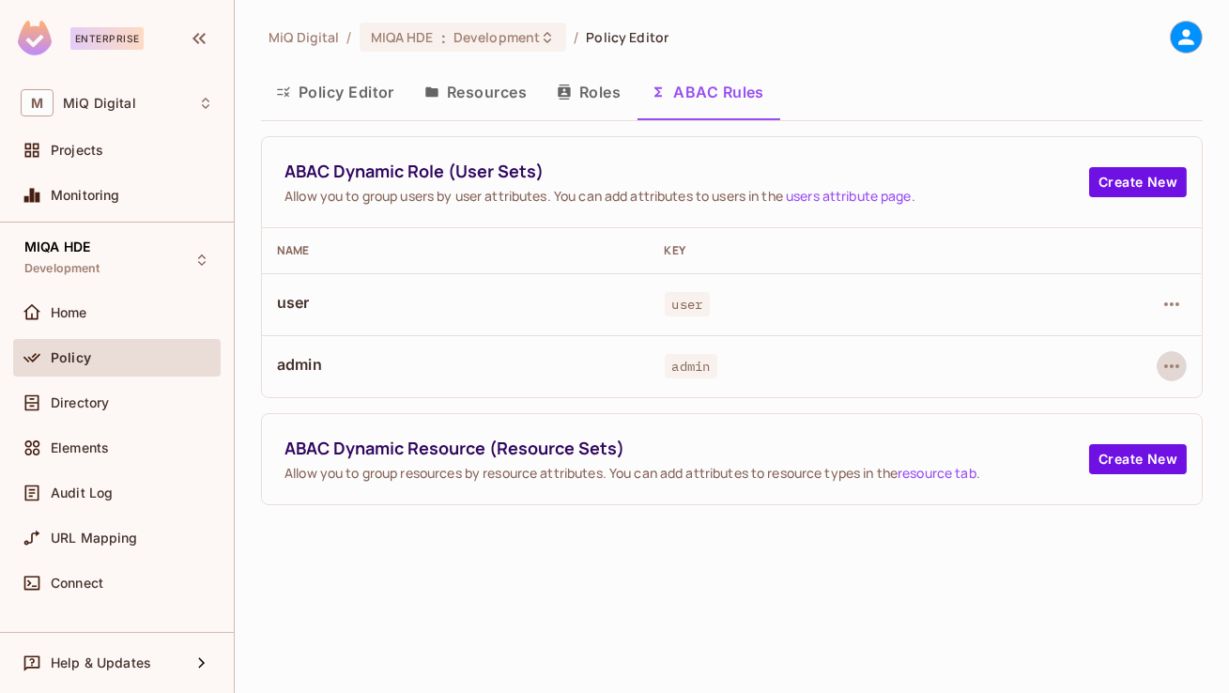
click at [82, 344] on div "Policy" at bounding box center [116, 358] width 207 height 38
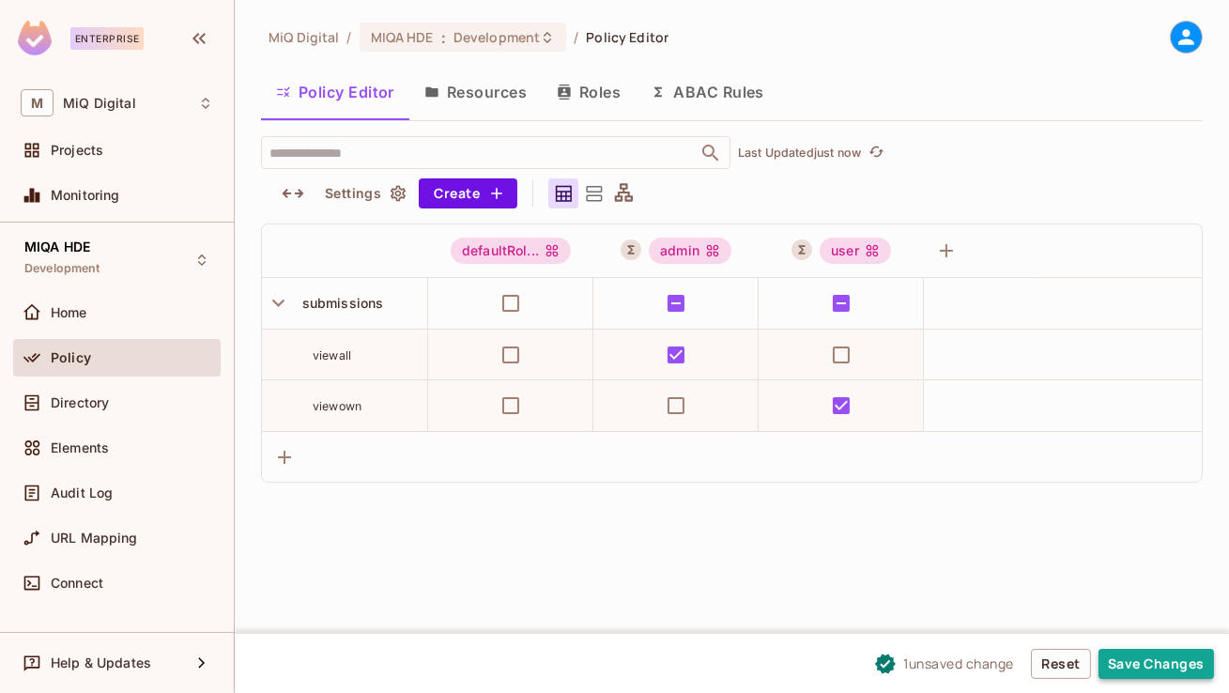
click at [1159, 664] on button "Save Changes" at bounding box center [1155, 664] width 115 height 30
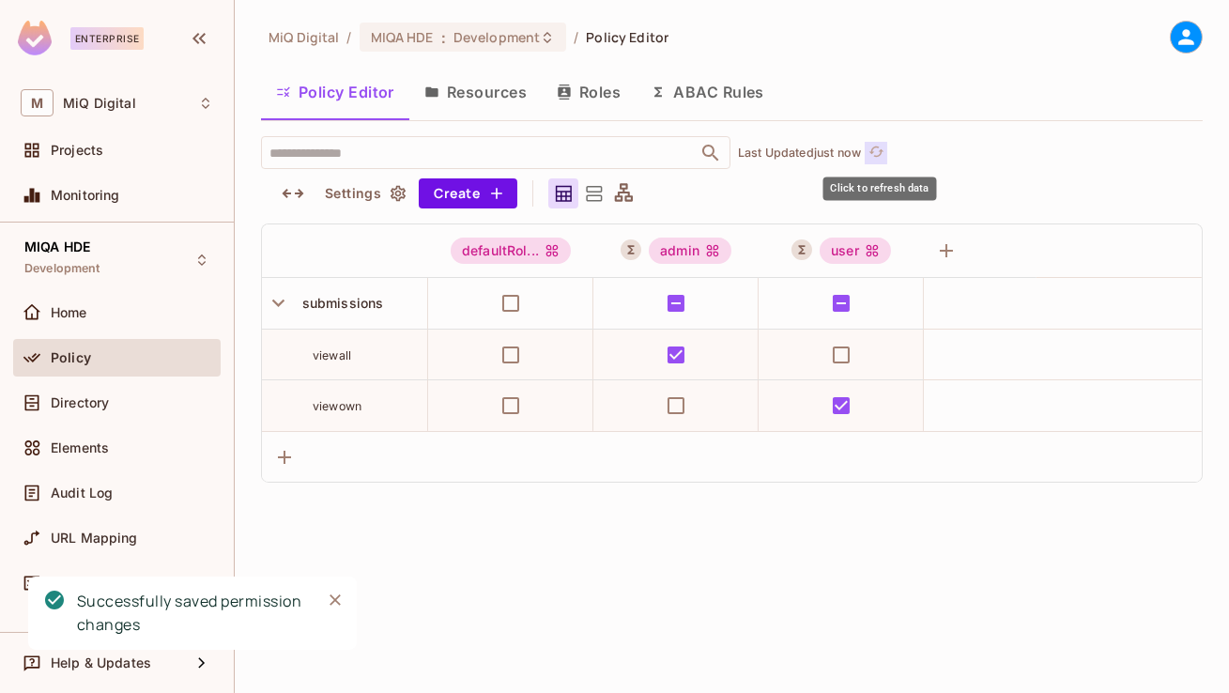
click at [875, 142] on button "Click to refresh data" at bounding box center [876, 153] width 23 height 23
